Goal: Check status

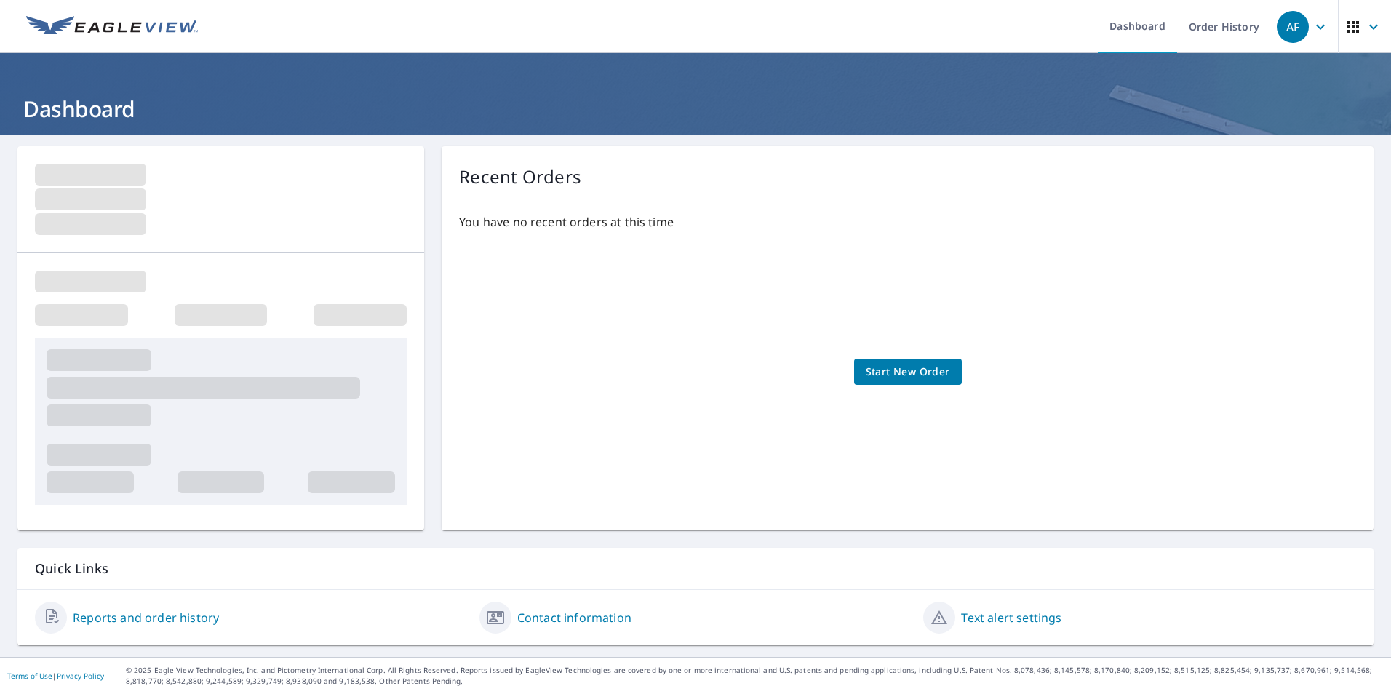
click at [175, 618] on link "Reports and order history" at bounding box center [146, 617] width 146 height 17
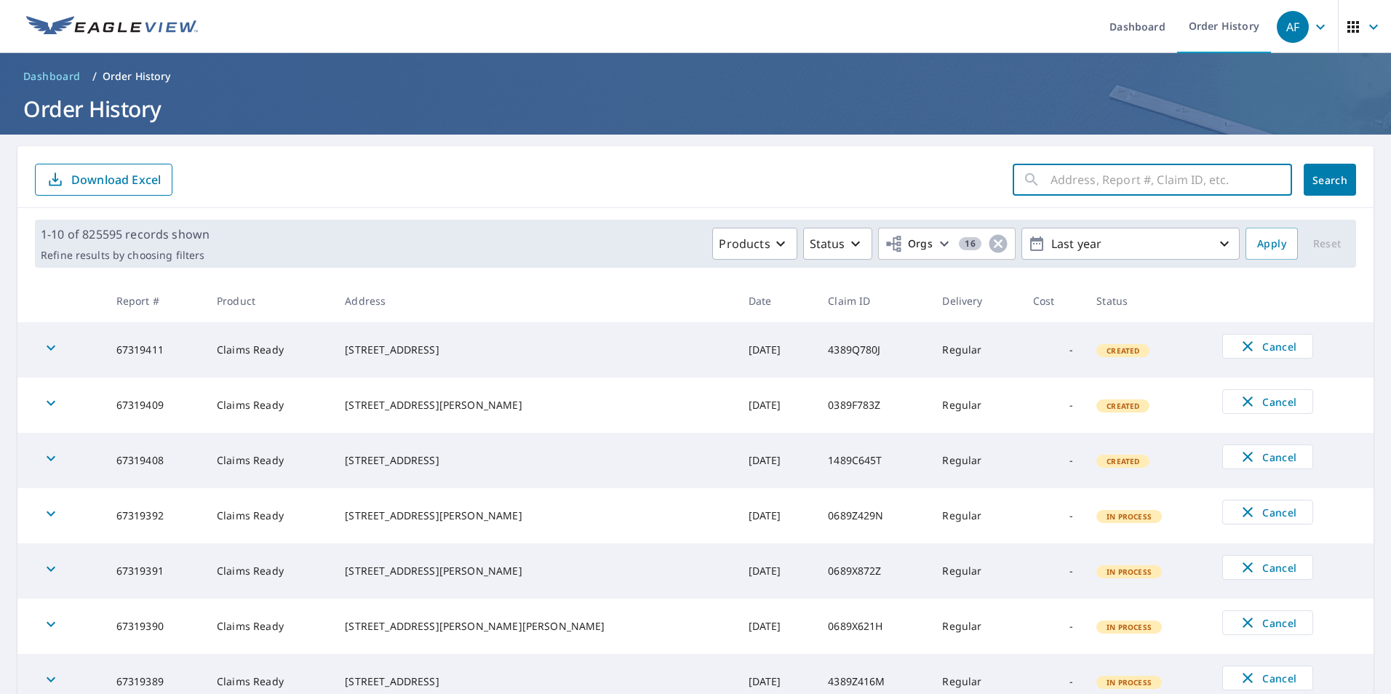
click at [1073, 180] on input "text" at bounding box center [1172, 179] width 242 height 41
paste input "13-88W7-41W"
type input "13-88W7-41W"
click at [1328, 183] on span "Search" at bounding box center [1330, 180] width 29 height 14
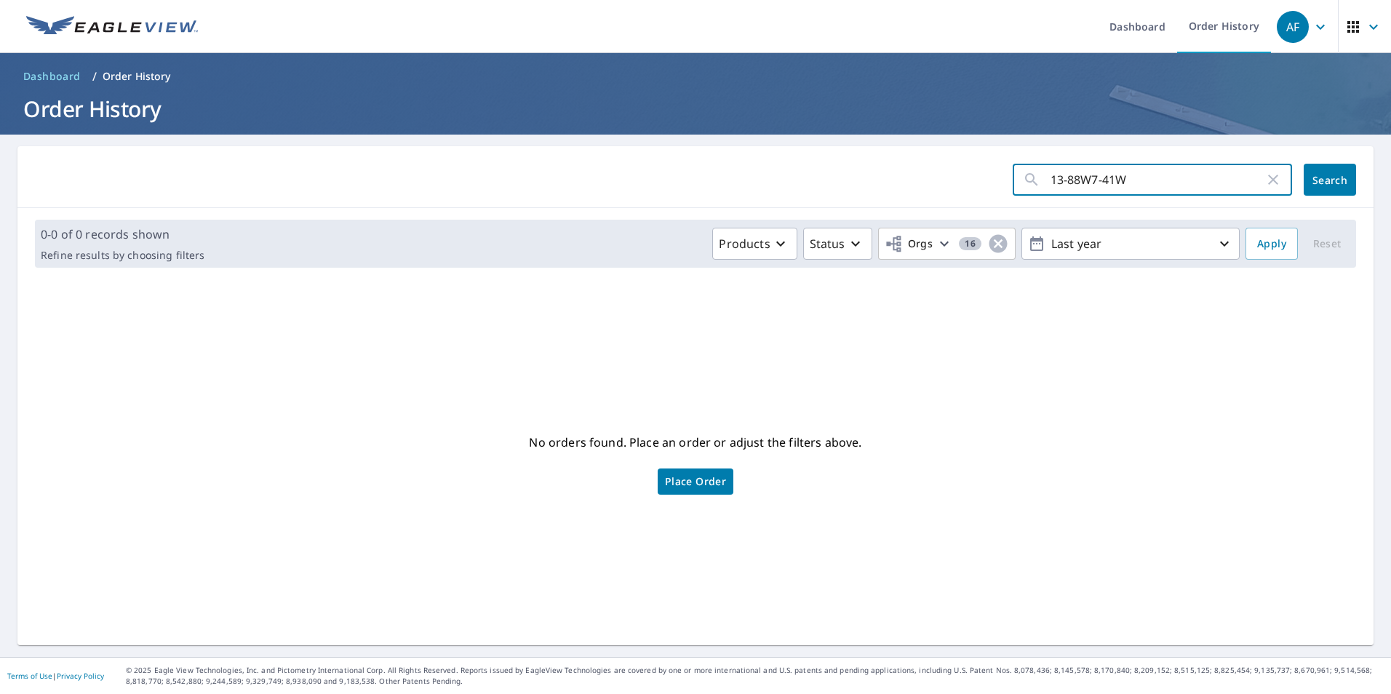
click at [1179, 170] on input "13-88W7-41W" at bounding box center [1158, 179] width 214 height 41
click at [1090, 178] on input "13-88W7-41W" at bounding box center [1158, 179] width 214 height 41
type input "1388W741W"
click button "Search" at bounding box center [1330, 180] width 52 height 32
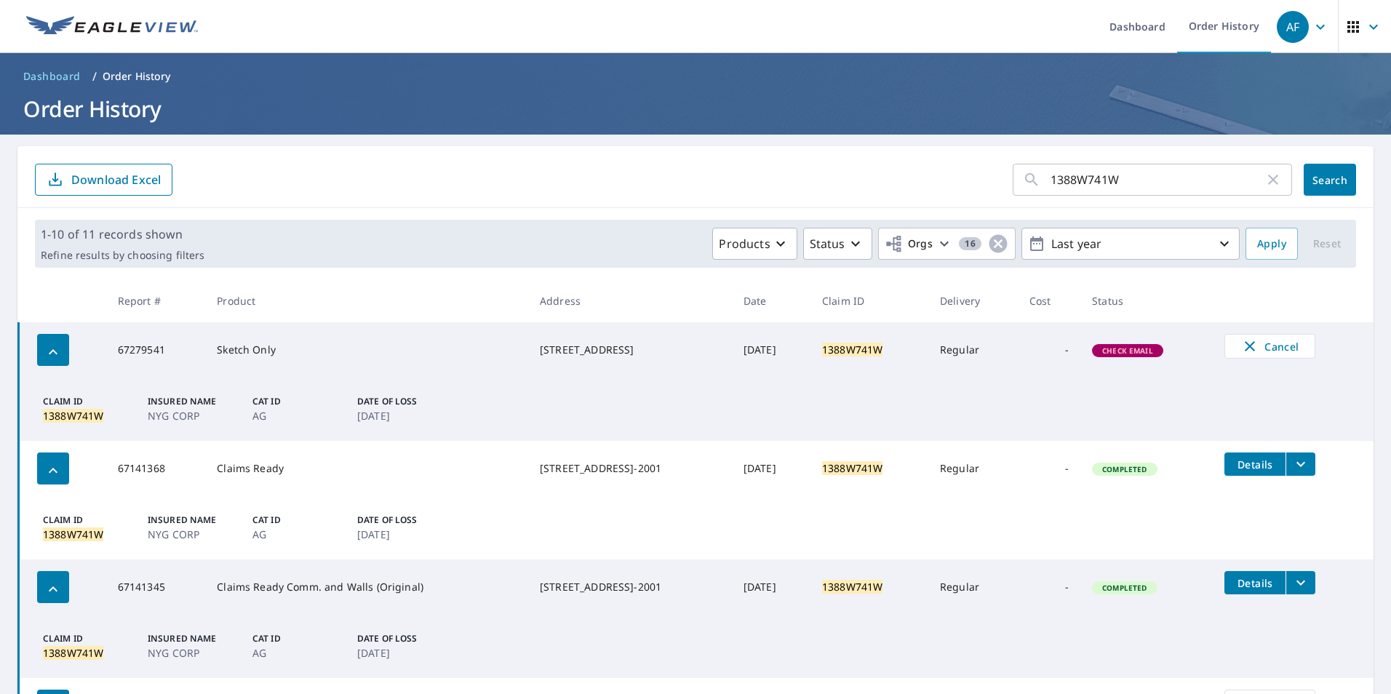
click at [1137, 347] on span "Check Email" at bounding box center [1128, 351] width 68 height 10
click at [44, 354] on div "button" at bounding box center [53, 350] width 32 height 32
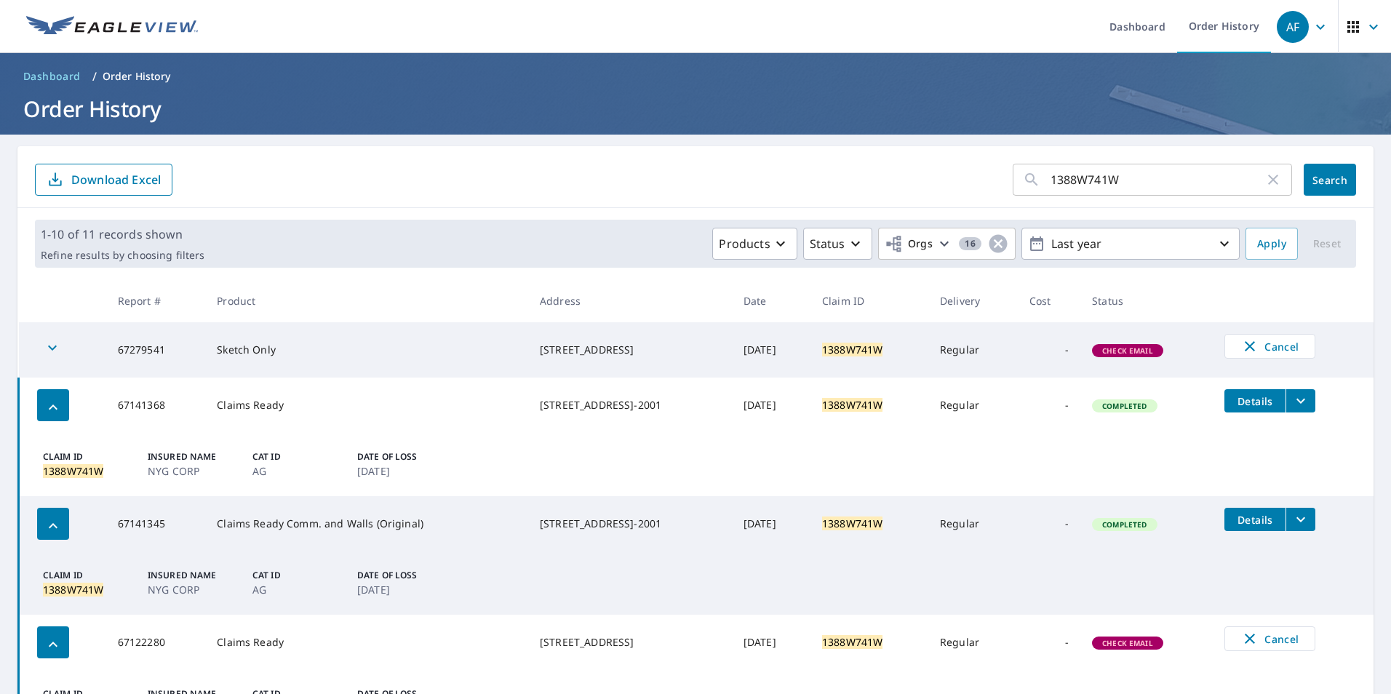
click at [76, 355] on td at bounding box center [62, 349] width 87 height 55
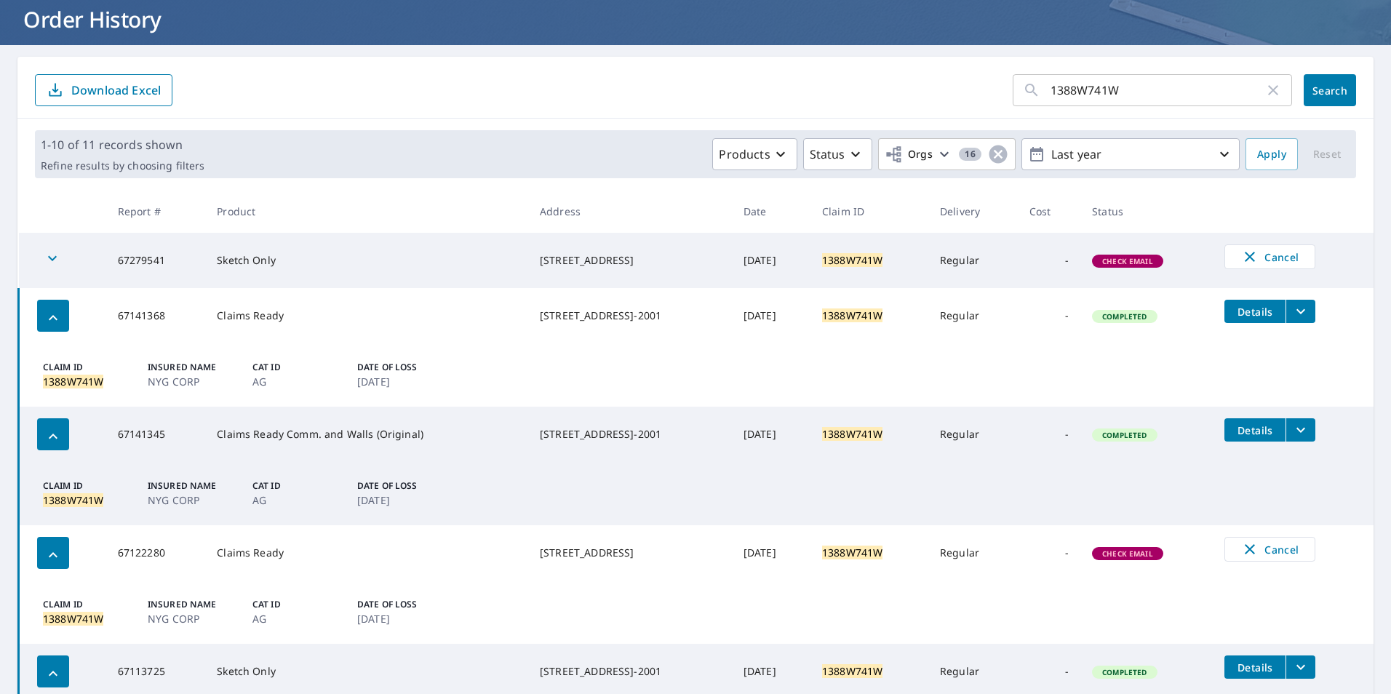
scroll to position [73, 0]
